Goal: Obtain resource: Download file/media

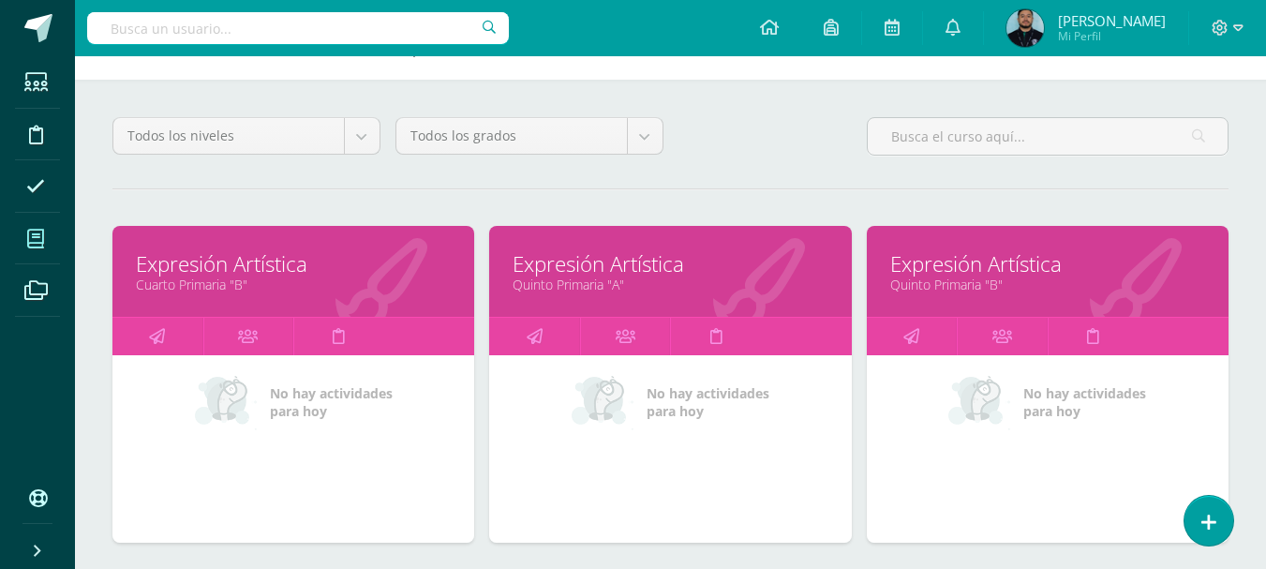
scroll to position [103, 0]
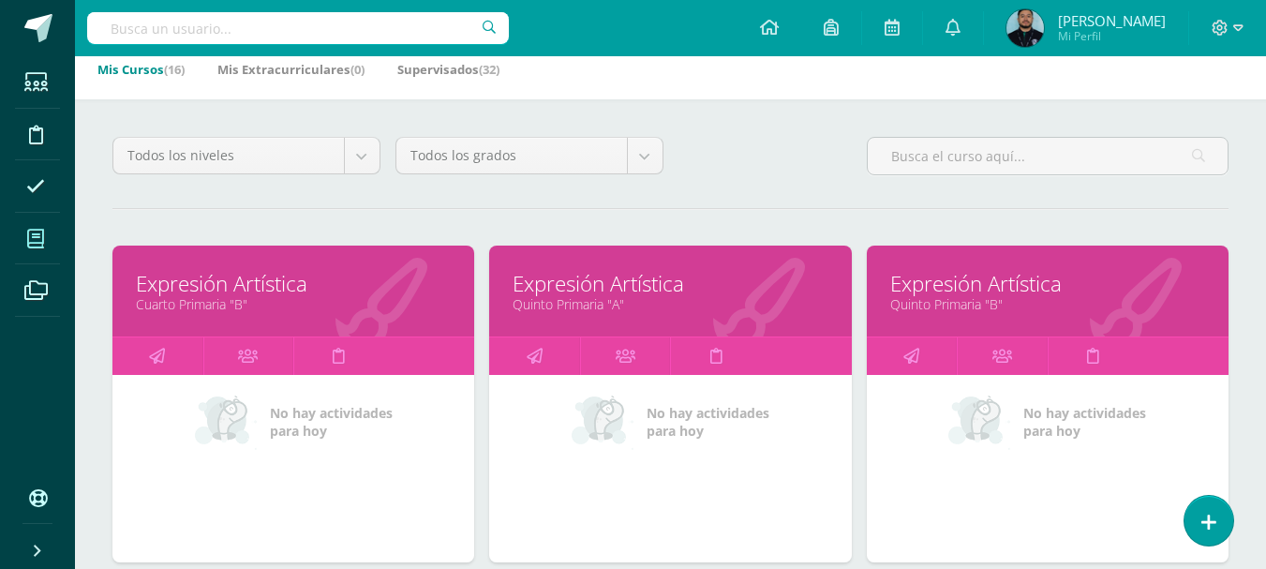
click at [573, 290] on link "Expresión Artística" at bounding box center [670, 283] width 315 height 29
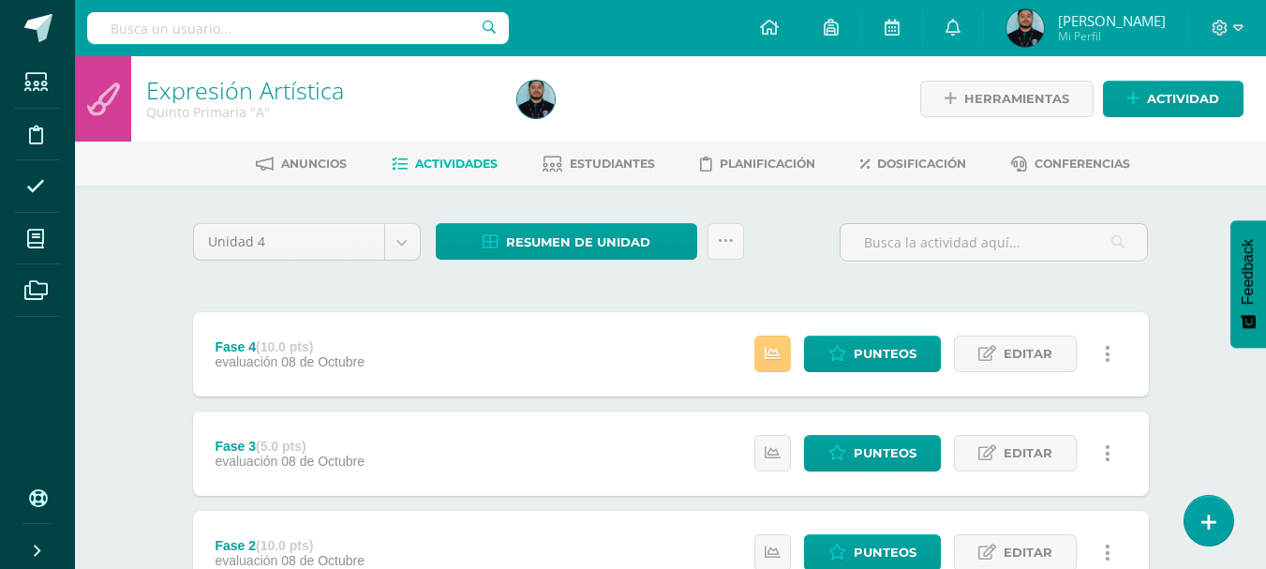
click at [1217, 532] on link at bounding box center [1208, 520] width 53 height 54
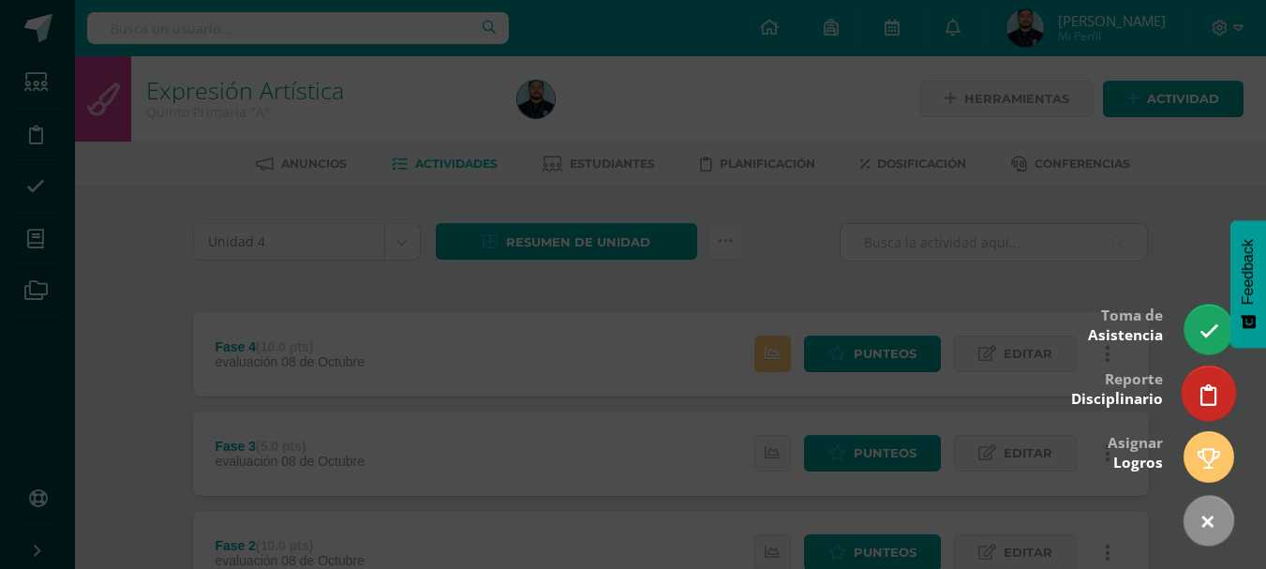
click at [1206, 386] on icon at bounding box center [1209, 395] width 17 height 22
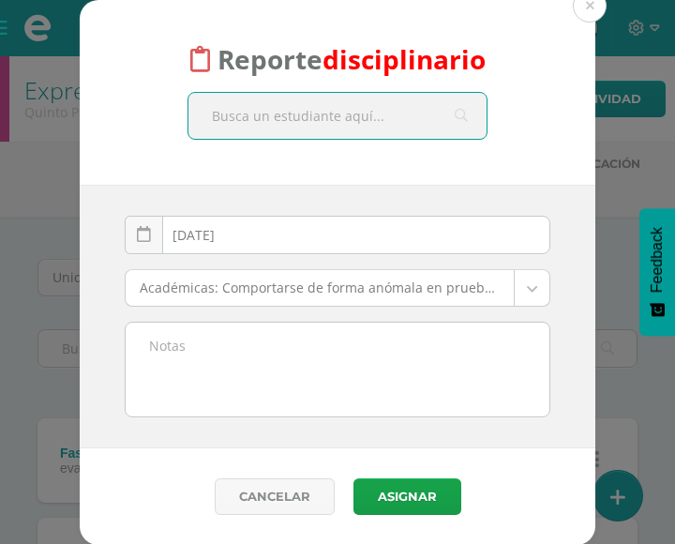
click at [238, 121] on input "text" at bounding box center [337, 116] width 298 height 46
type input "[PERSON_NAME]"
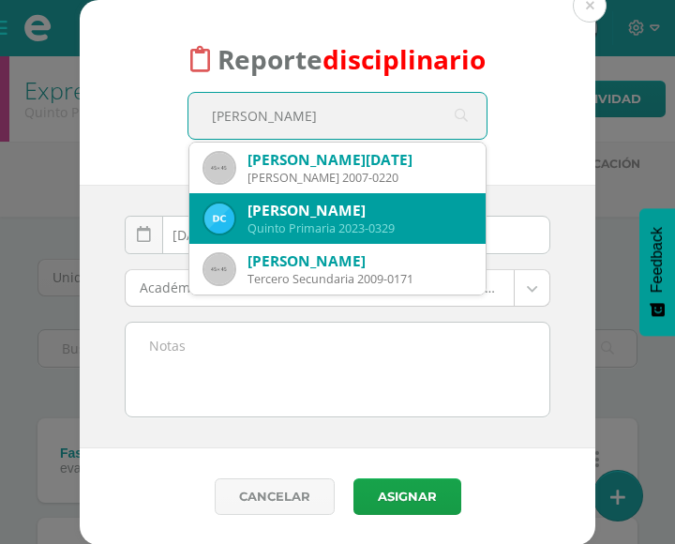
click at [269, 217] on div "[PERSON_NAME]" at bounding box center [358, 211] width 223 height 20
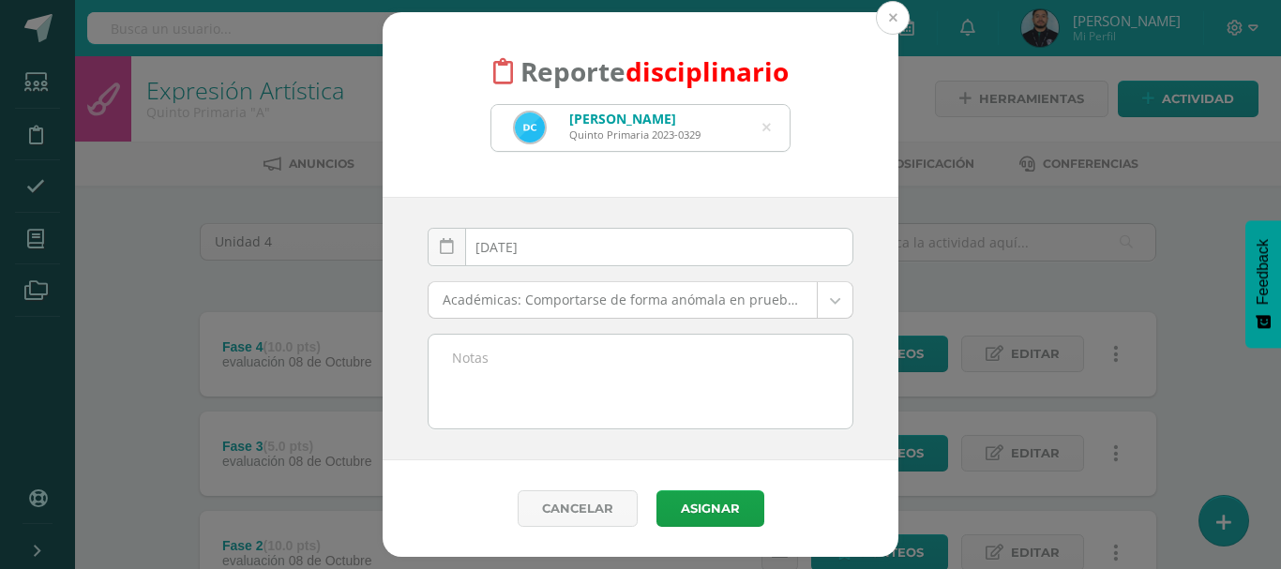
click at [898, 15] on button at bounding box center [893, 18] width 34 height 34
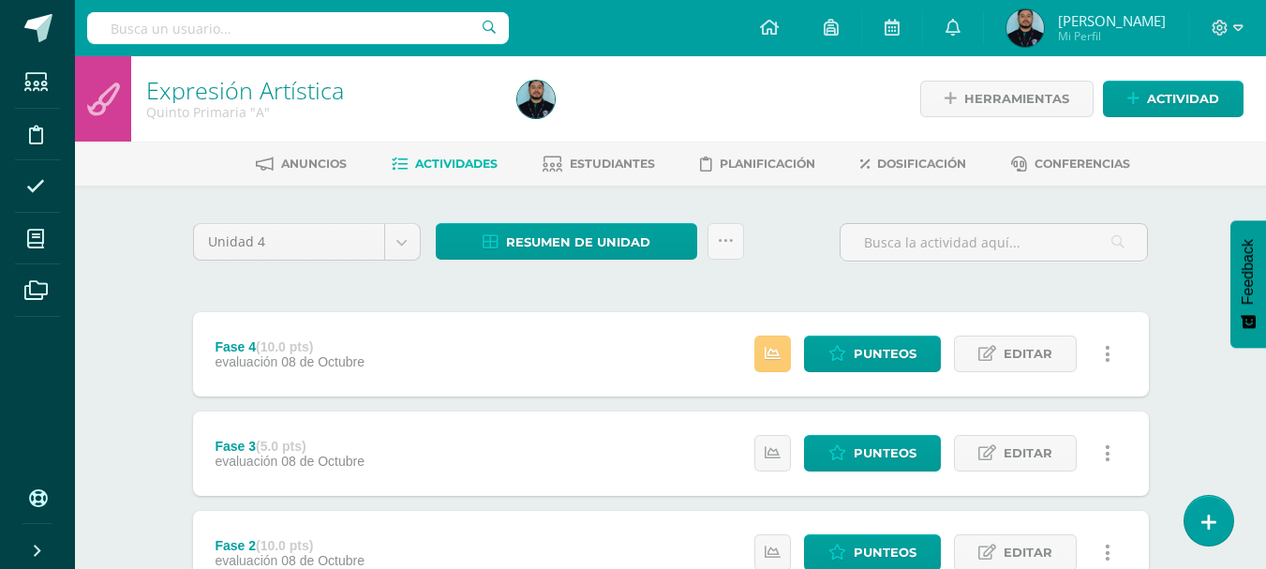
scroll to position [15, 0]
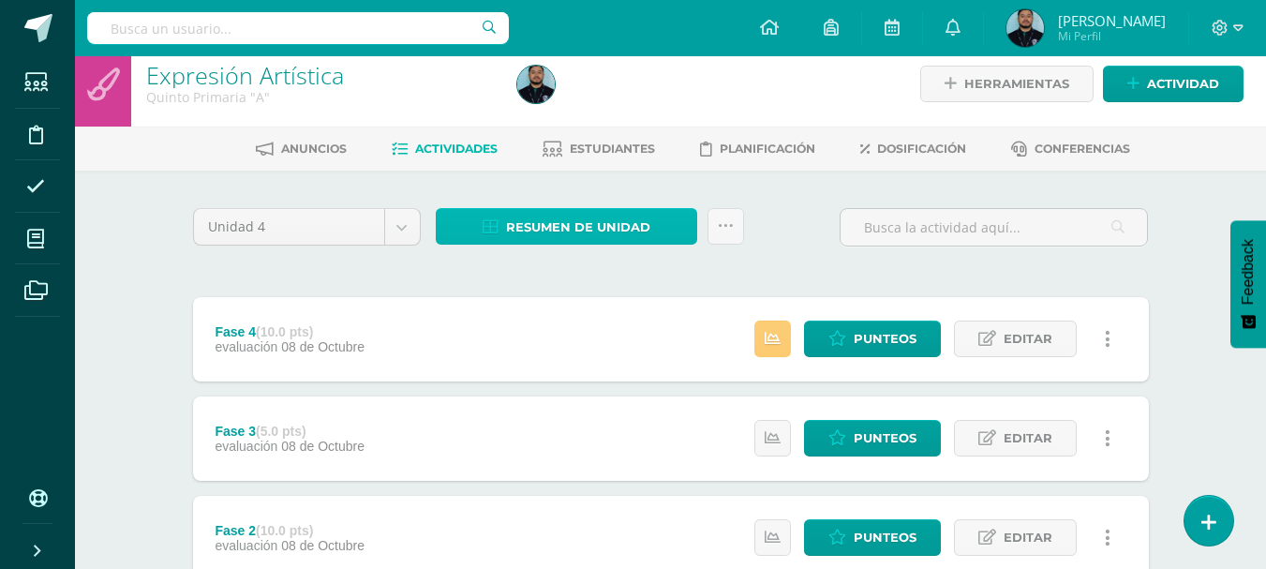
click at [596, 219] on span "Resumen de unidad" at bounding box center [578, 227] width 144 height 35
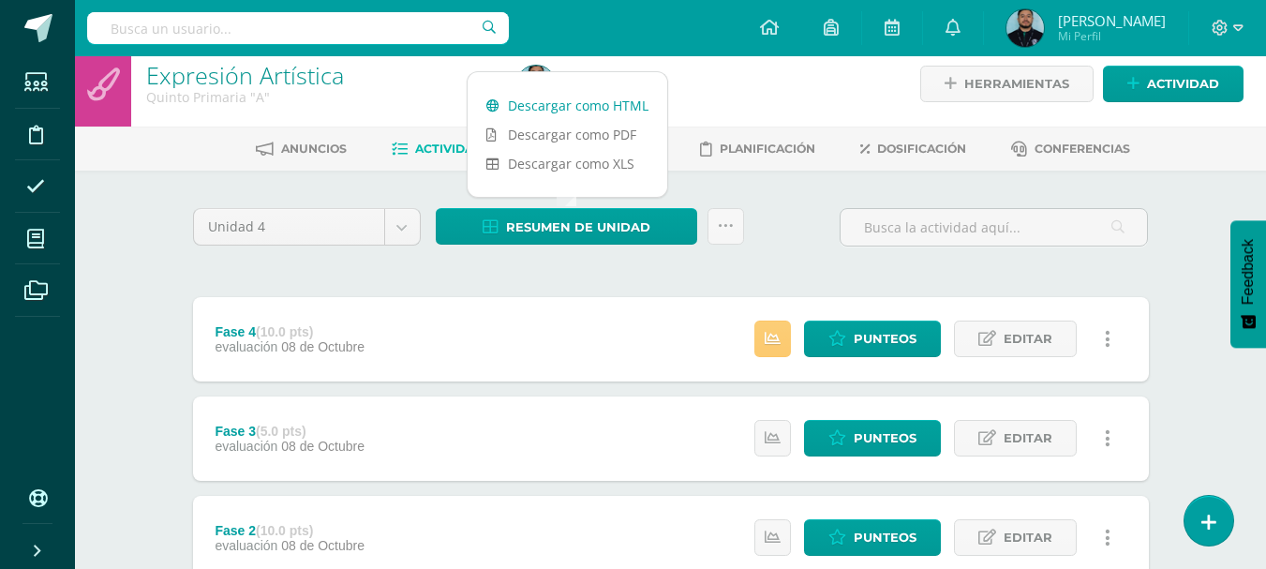
click at [571, 113] on link "Descargar como HTML" at bounding box center [568, 105] width 200 height 29
